Goal: Task Accomplishment & Management: Manage account settings

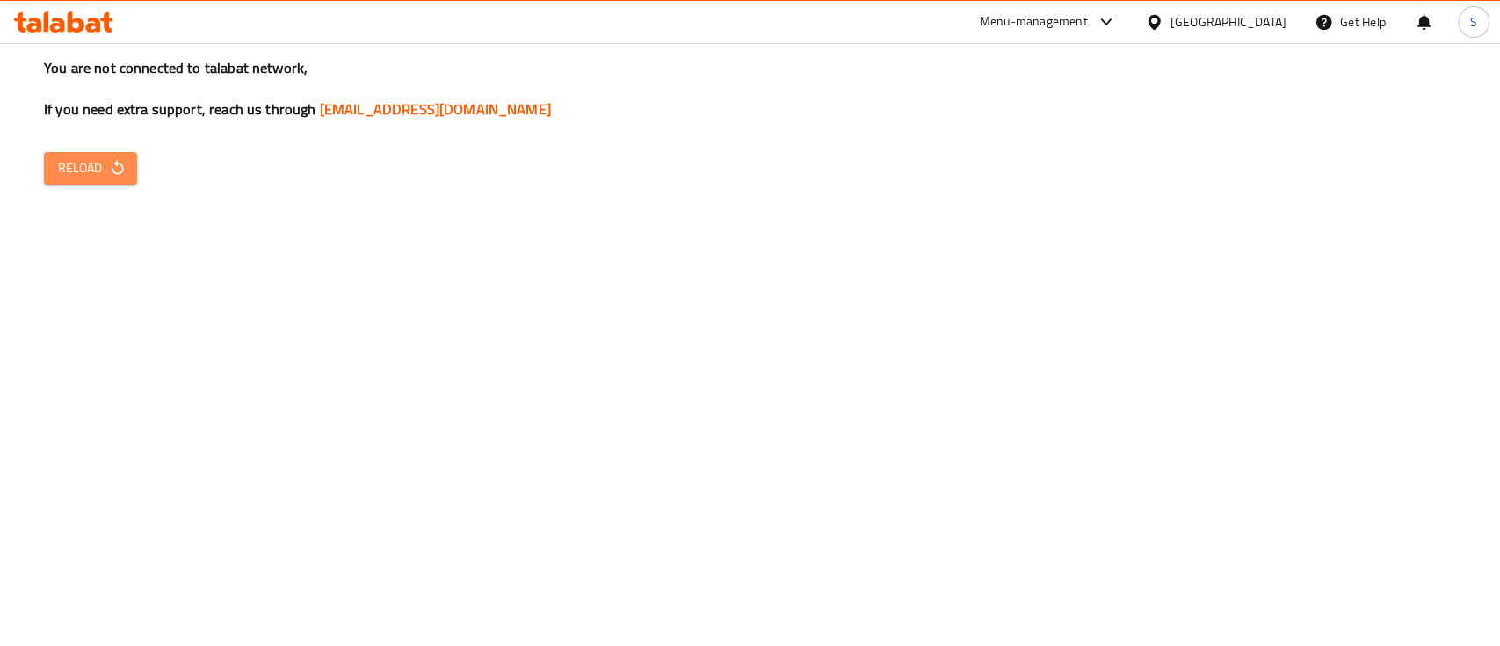
click at [92, 175] on span "Reload" at bounding box center [90, 168] width 65 height 22
click at [124, 178] on button "Reload" at bounding box center [90, 168] width 93 height 33
click at [94, 158] on span "Reload" at bounding box center [90, 168] width 65 height 22
click at [112, 162] on icon "button" at bounding box center [118, 168] width 18 height 18
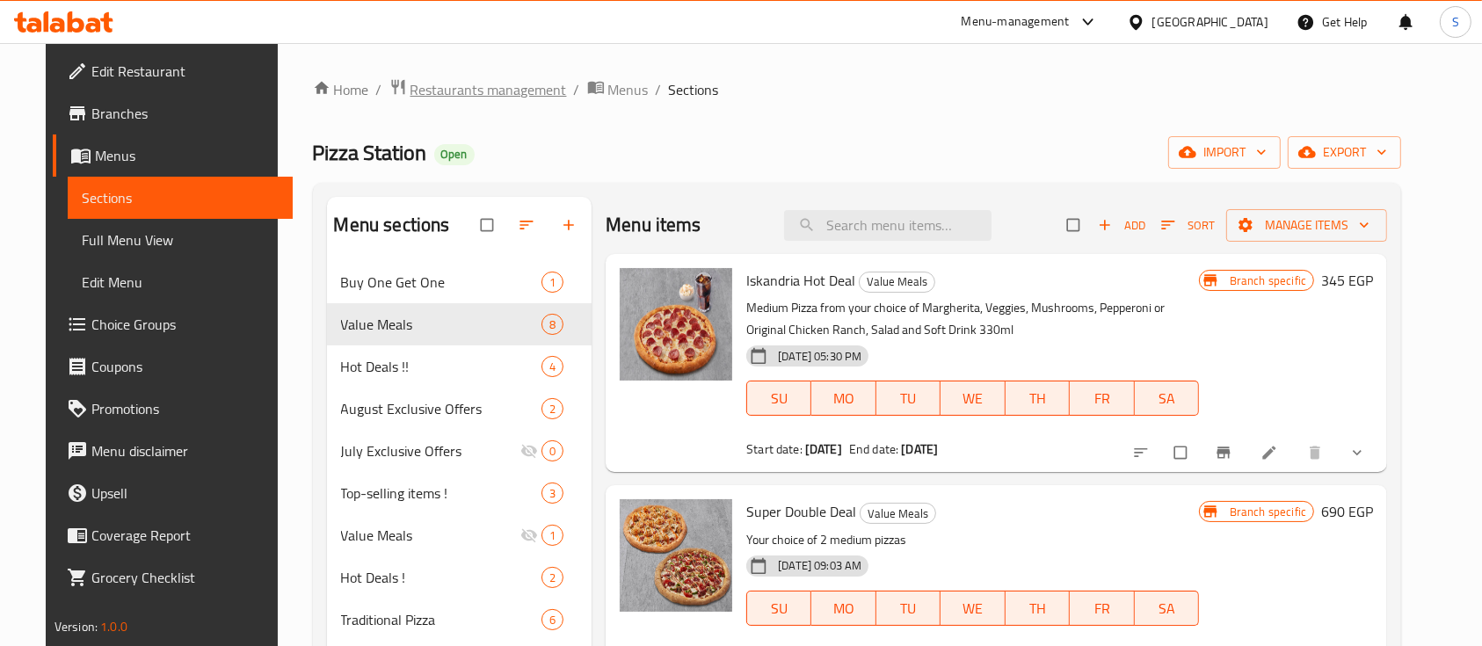
click at [480, 87] on span "Restaurants management" at bounding box center [488, 89] width 156 height 21
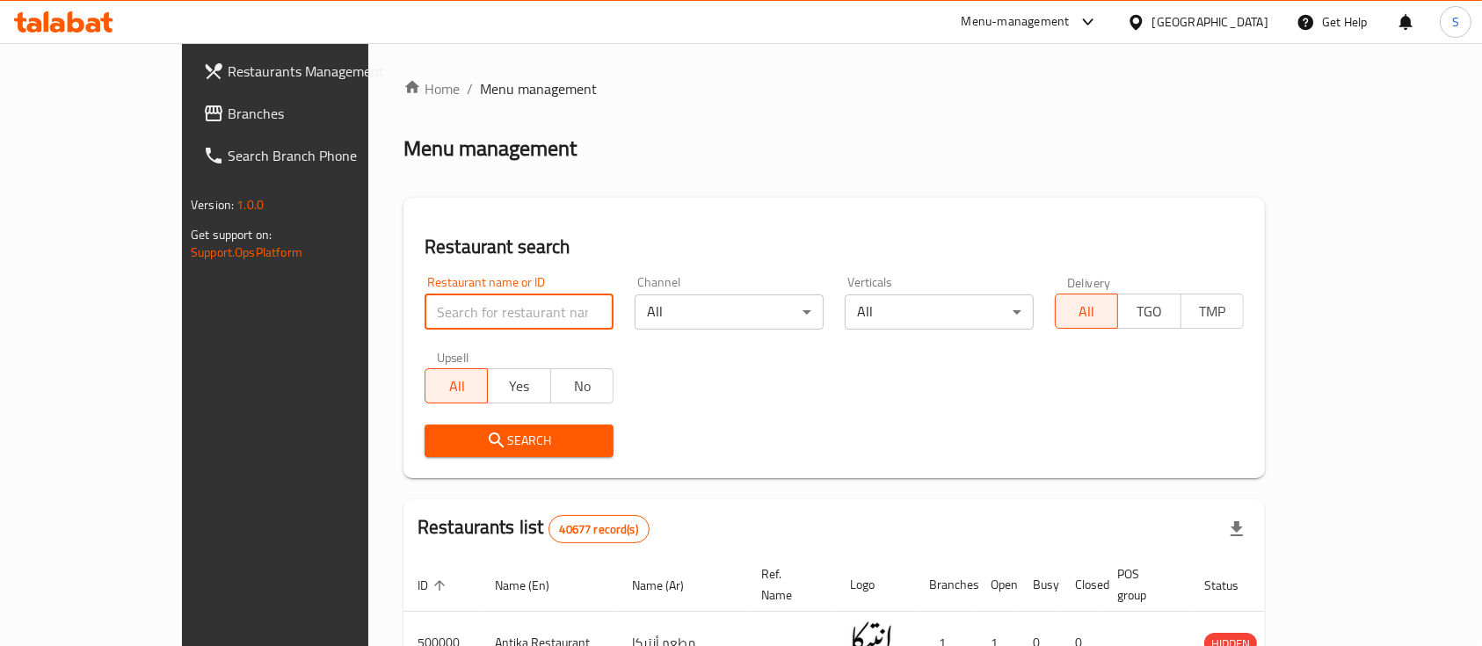
click at [424, 311] on input "search" at bounding box center [518, 311] width 189 height 35
click at [228, 106] on span "Branches" at bounding box center [322, 113] width 188 height 21
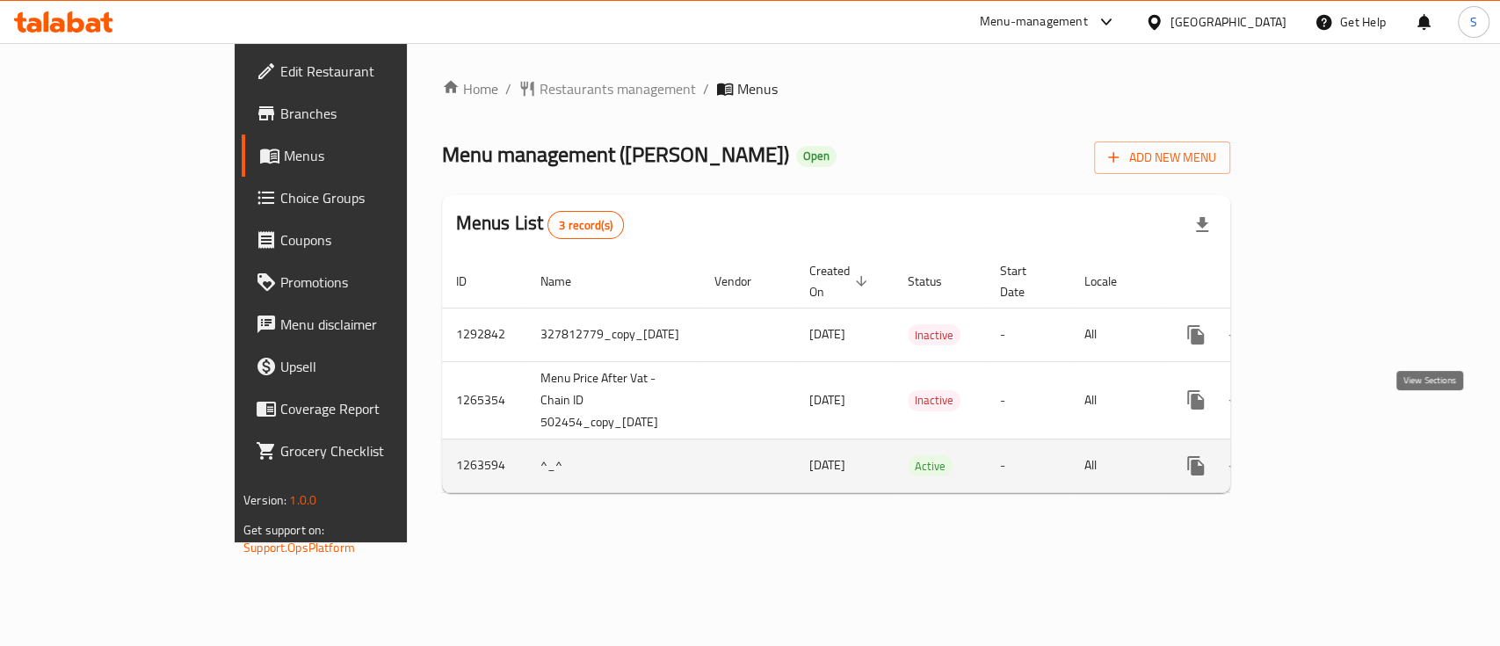
click at [1330, 458] on icon "enhanced table" at bounding box center [1323, 466] width 16 height 16
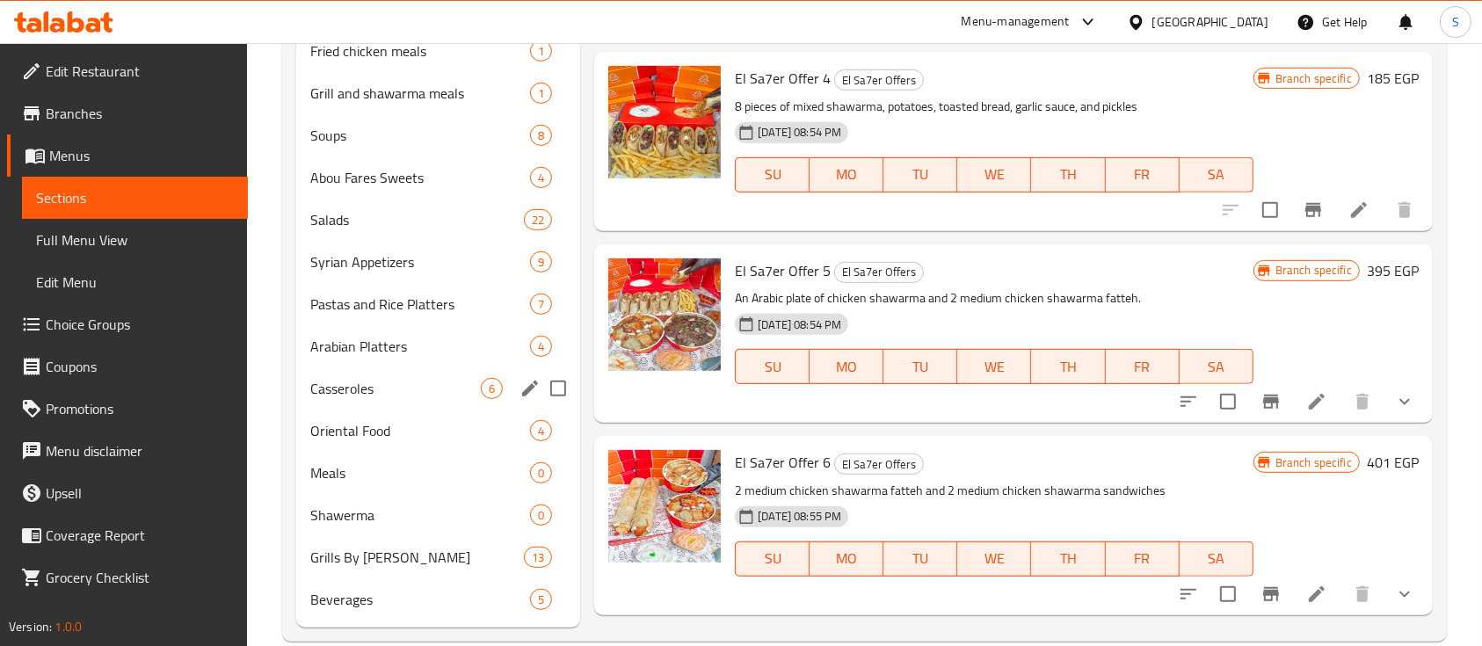
scroll to position [830, 0]
